Goal: Communication & Community: Share content

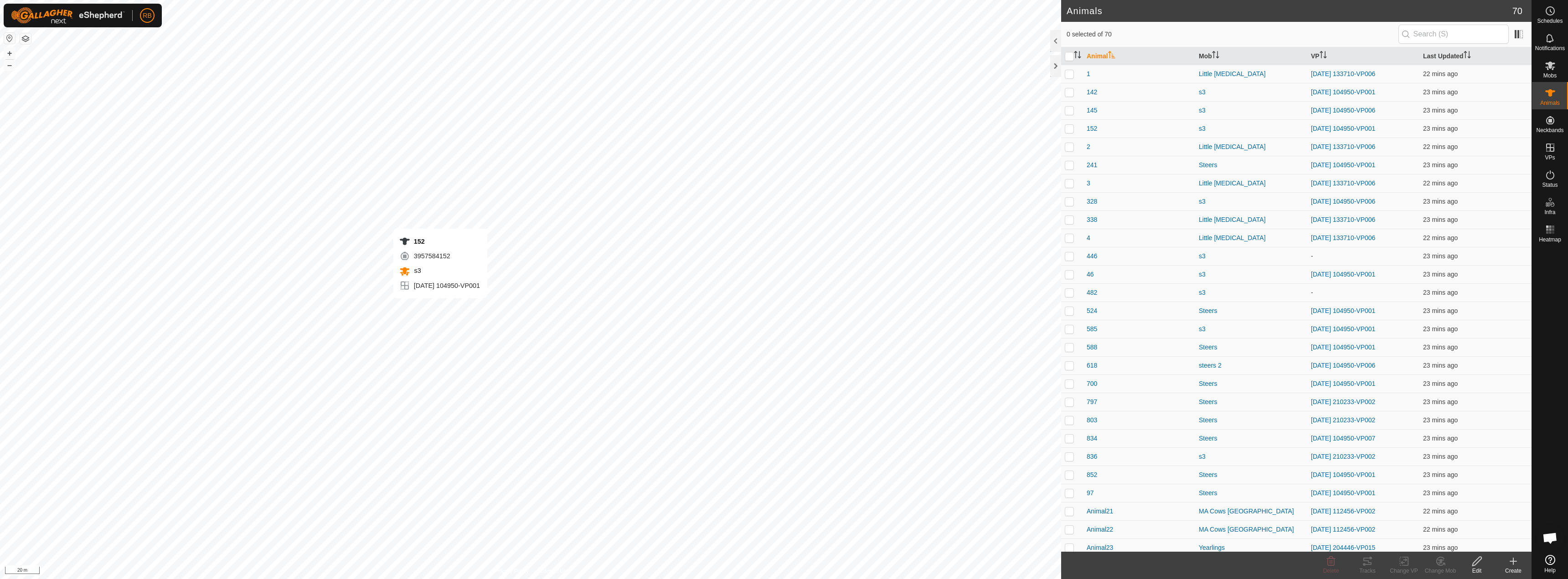
checkbox input "true"
click at [1371, 560] on icon at bounding box center [1368, 561] width 11 height 11
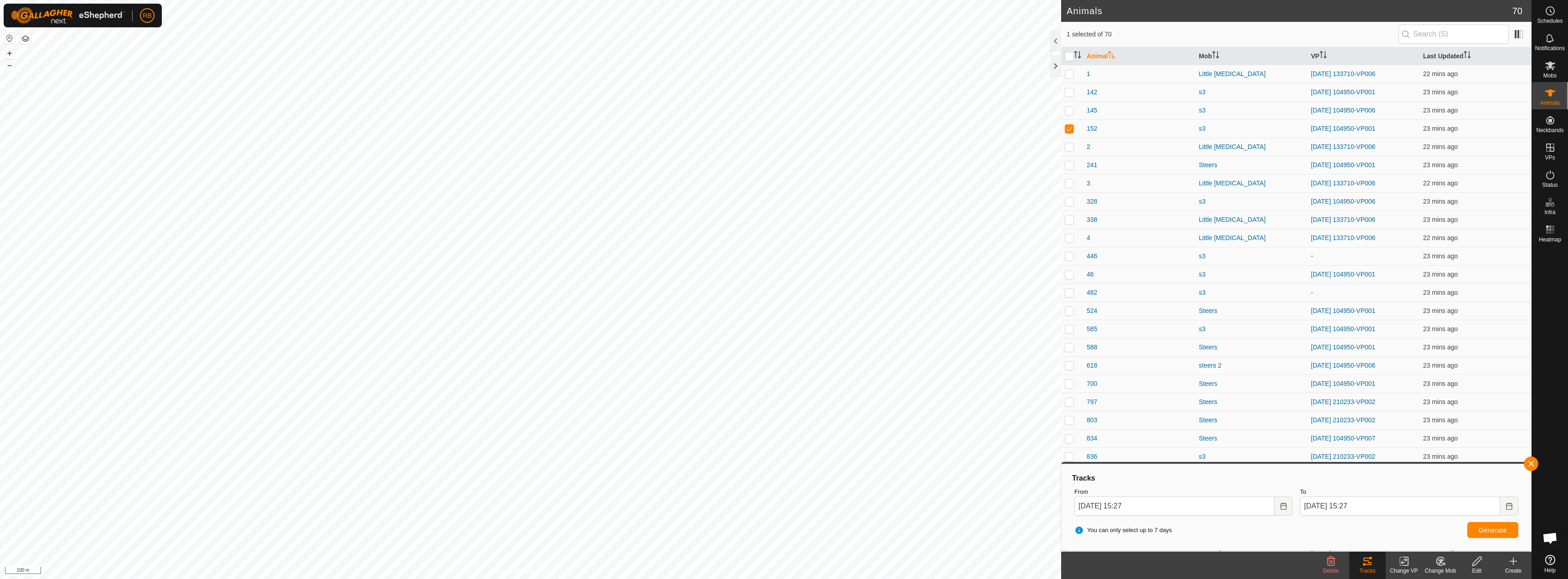
click at [1556, 532] on span "Open chat" at bounding box center [1550, 537] width 27 height 27
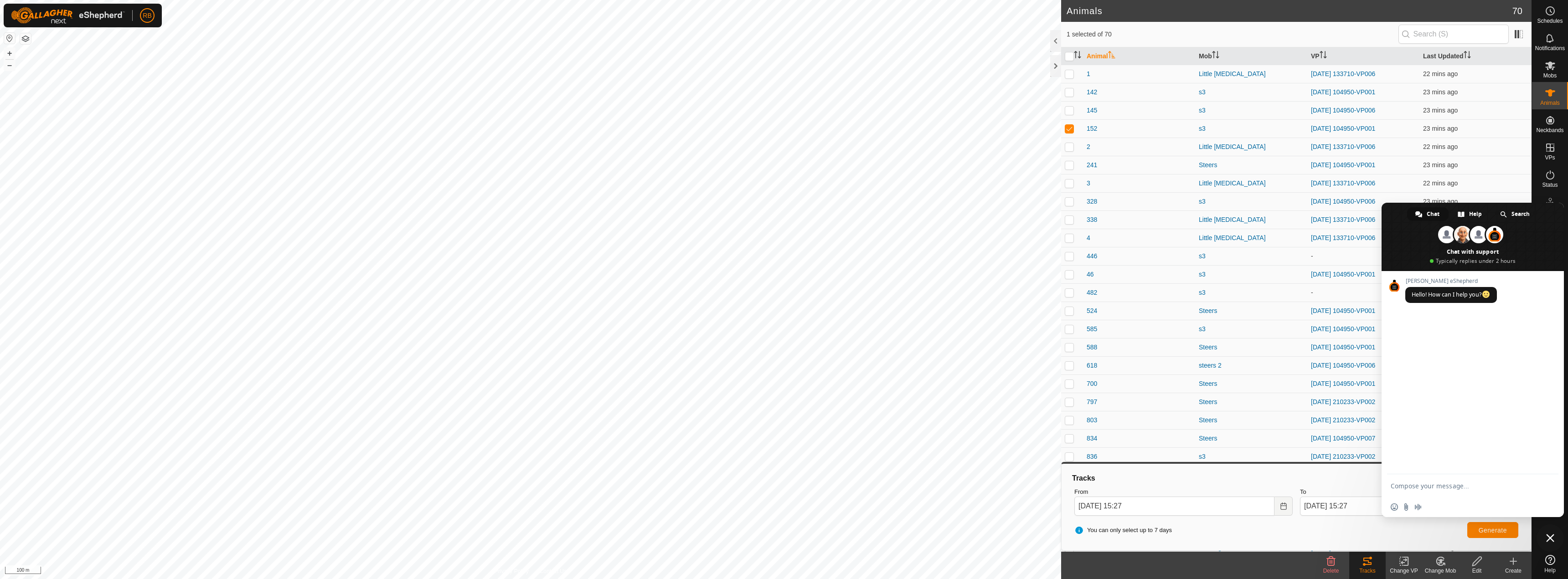
click at [1434, 480] on form at bounding box center [1463, 487] width 144 height 25
click at [1437, 482] on textarea "Compose your message..." at bounding box center [1463, 486] width 144 height 9
